Goal: Information Seeking & Learning: Find contact information

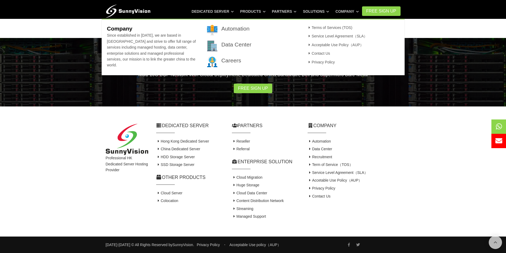
scroll to position [134, 0]
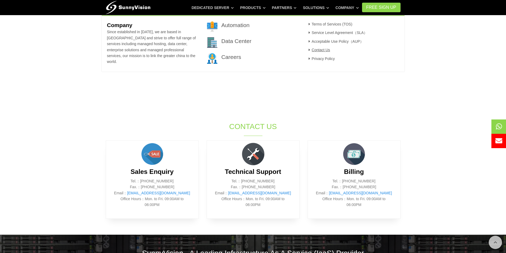
click at [323, 48] on link "Contact Us" at bounding box center [318, 50] width 23 height 4
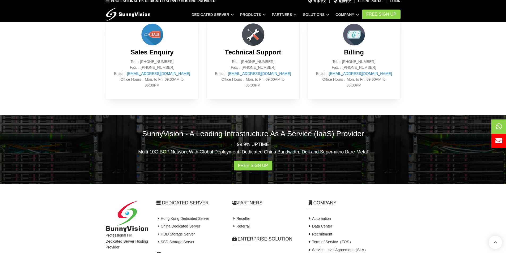
scroll to position [331, 0]
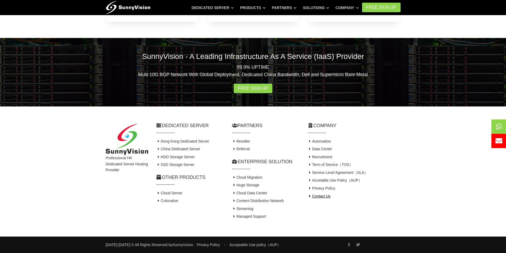
click at [320, 195] on link "Contact Us" at bounding box center [318, 196] width 23 height 4
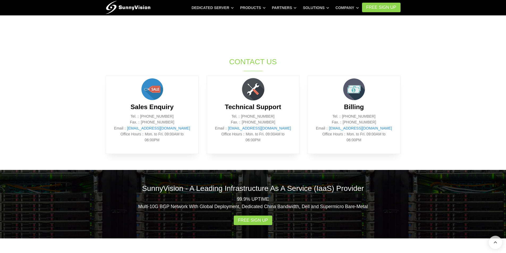
scroll to position [83, 0]
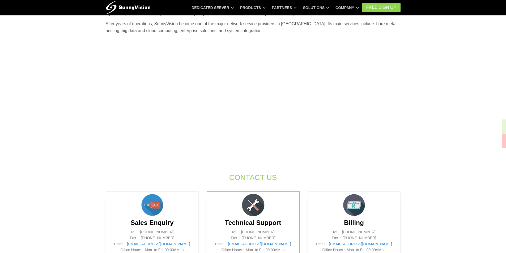
click at [269, 213] on div "Technical Support Tel.：[PHONE_NUMBER] Fax.：[PHONE_NUMBER] Email： [EMAIL_ADDRESS…" at bounding box center [253, 230] width 93 height 78
click at [250, 211] on img at bounding box center [253, 205] width 27 height 27
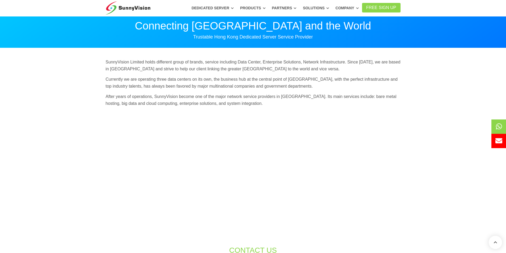
scroll to position [0, 0]
